Goal: Information Seeking & Learning: Learn about a topic

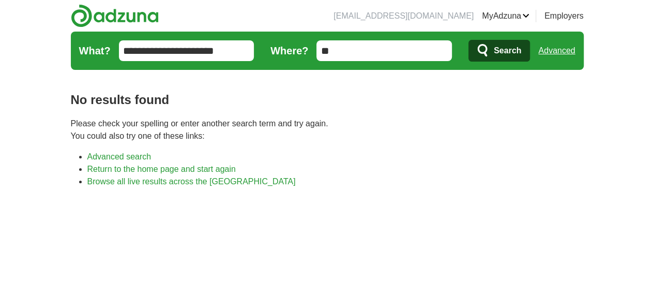
click at [521, 54] on span "Search" at bounding box center [507, 50] width 27 height 21
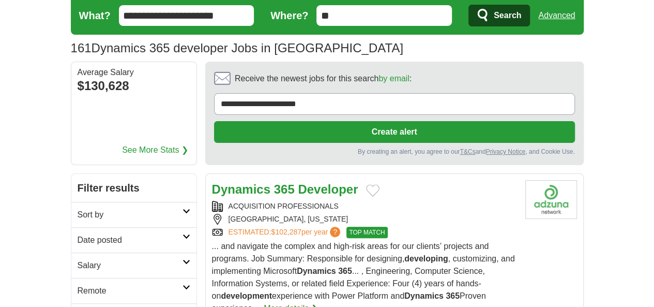
scroll to position [120, 0]
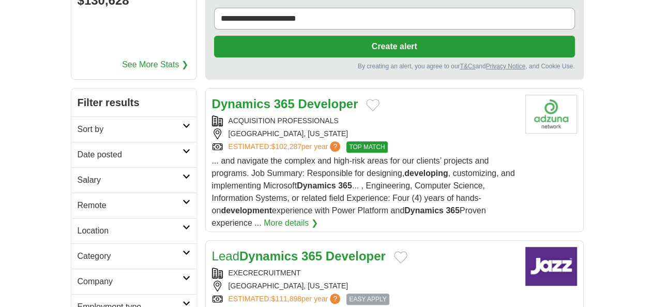
click at [80, 148] on h2 "Date posted" at bounding box center [130, 154] width 105 height 12
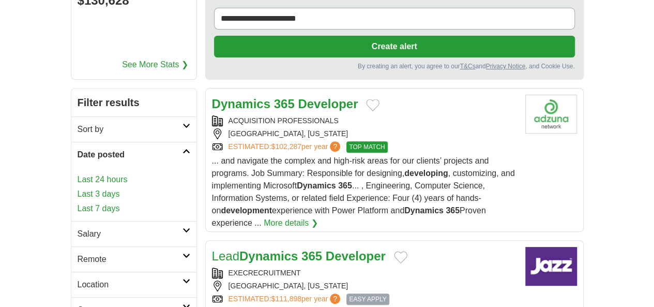
click at [78, 188] on link "Last 3 days" at bounding box center [134, 194] width 113 height 12
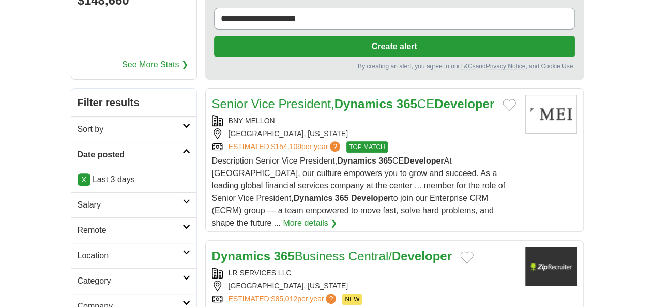
click at [78, 224] on h2 "Remote" at bounding box center [130, 230] width 105 height 12
click at [78, 250] on link "Remote jobs" at bounding box center [101, 254] width 47 height 9
